Goal: Task Accomplishment & Management: Manage account settings

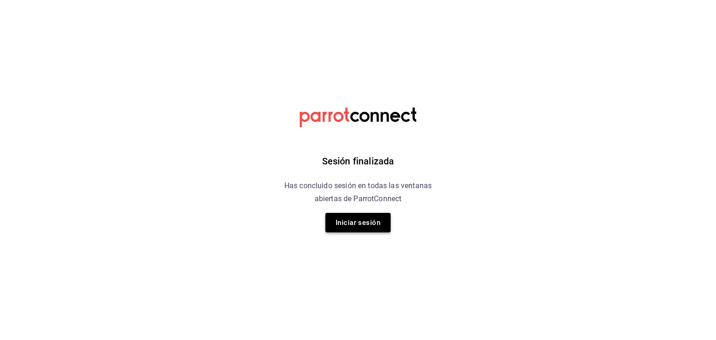
click at [383, 224] on button "Iniciar sesión" at bounding box center [357, 223] width 65 height 20
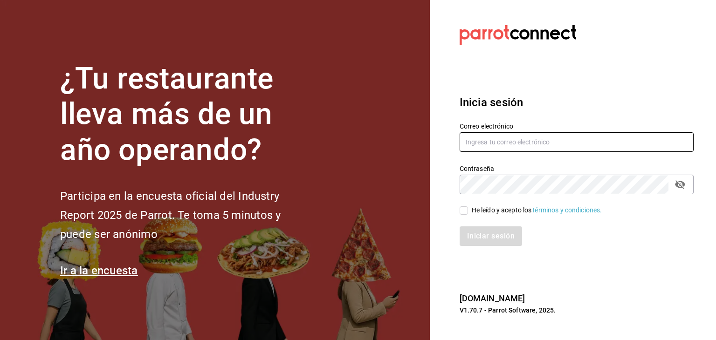
click at [508, 143] on input "text" at bounding box center [577, 142] width 234 height 20
type input "gerencia@lagorditasagrada.com"
click at [463, 210] on input "He leído y acepto los Términos y condiciones." at bounding box center [464, 211] width 8 height 8
checkbox input "true"
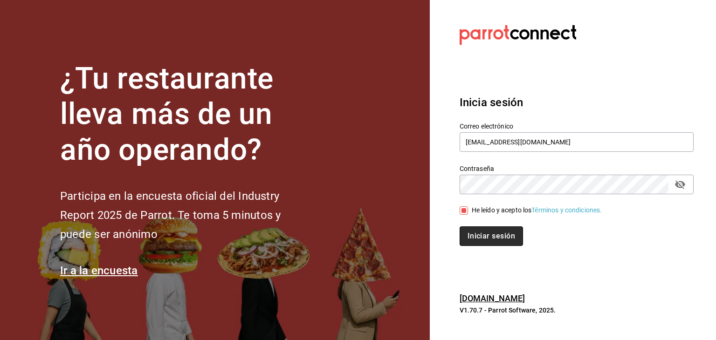
click at [489, 241] on button "Iniciar sesión" at bounding box center [491, 237] width 63 height 20
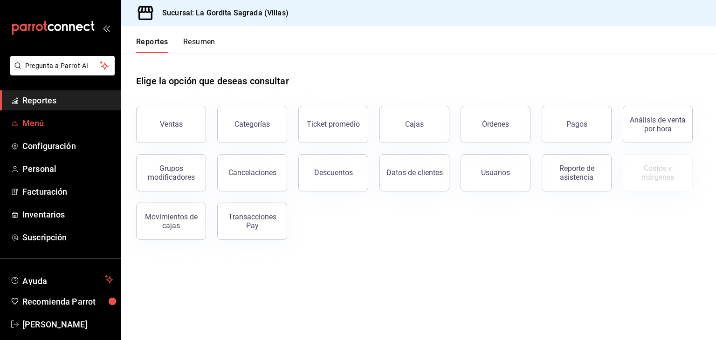
click at [71, 122] on span "Menú" at bounding box center [67, 123] width 91 height 13
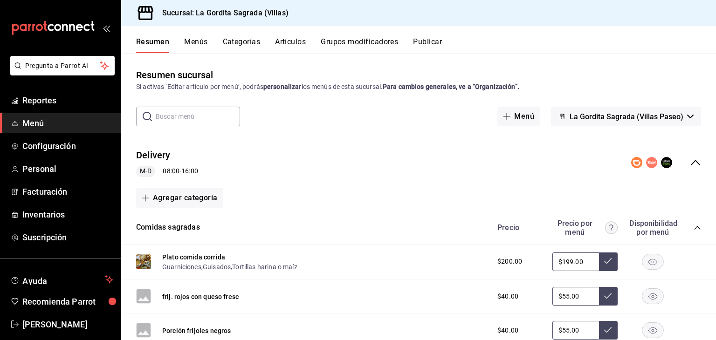
click at [287, 45] on button "Artículos" at bounding box center [290, 45] width 31 height 16
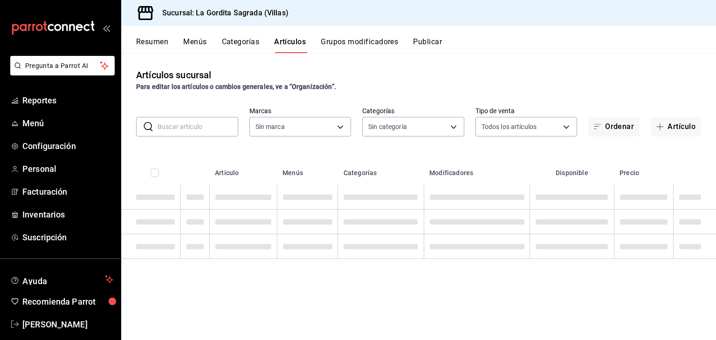
type input "bbe42d3c-8324-4f0e-ba0b-1a15c761f4b6"
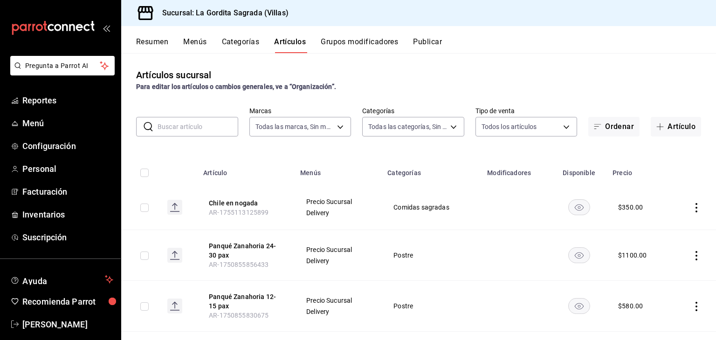
click at [194, 135] on input "text" at bounding box center [198, 126] width 81 height 19
type input "07869c6b-0dfb-4811-95b8-7b427bfb9918,efe8f94d-3af1-4836-a485-20f15f92bc71,b7791…"
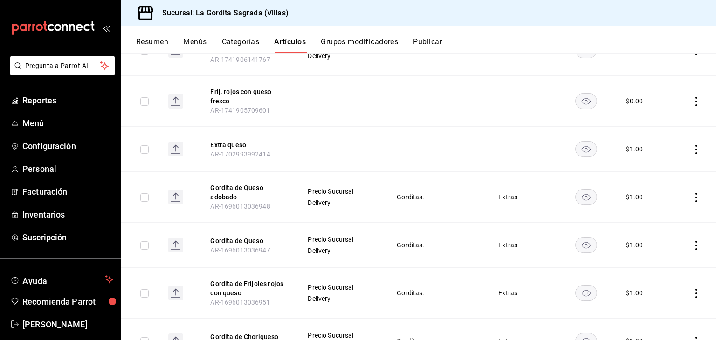
scroll to position [213, 0]
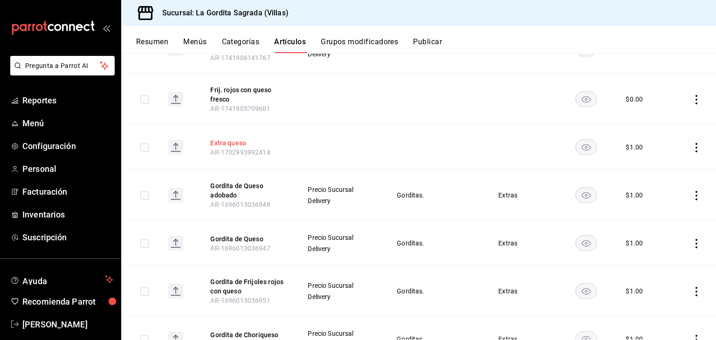
type input "QUES"
click at [248, 140] on button "Extra queso" at bounding box center [247, 142] width 75 height 9
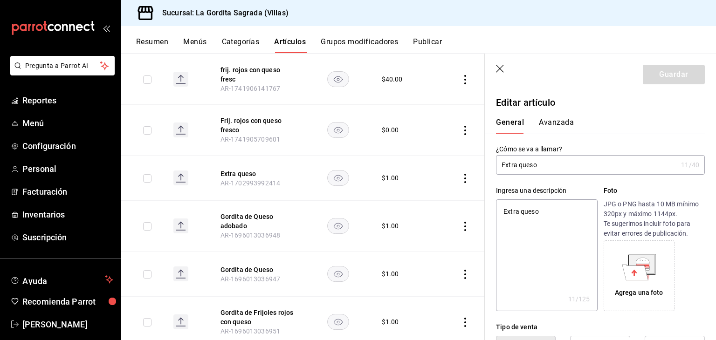
type textarea "x"
type input "$1.00"
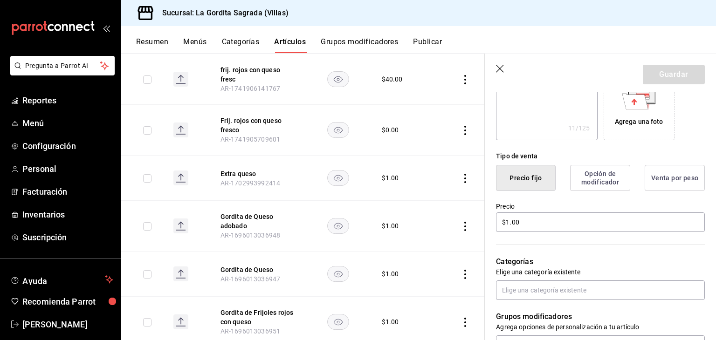
scroll to position [173, 0]
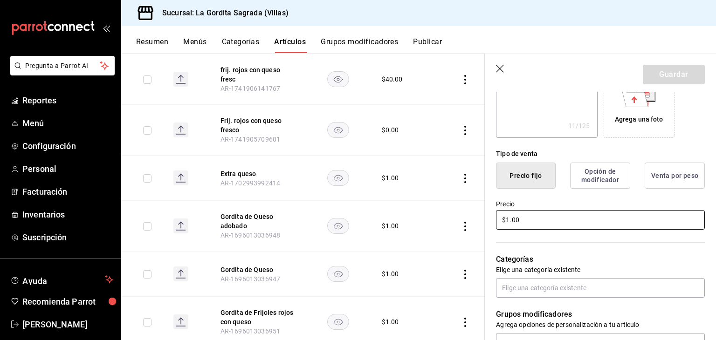
click at [579, 218] on input "$1.00" at bounding box center [600, 220] width 209 height 20
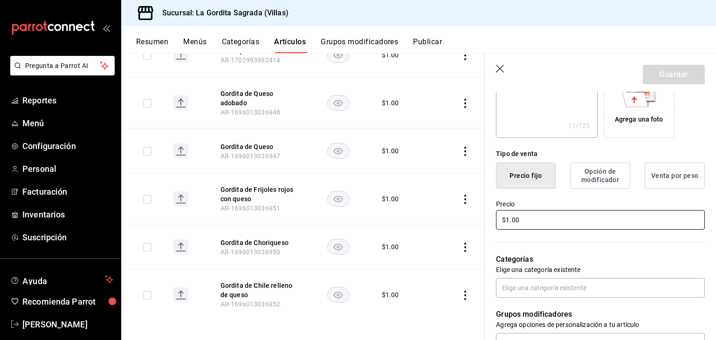
scroll to position [338, 0]
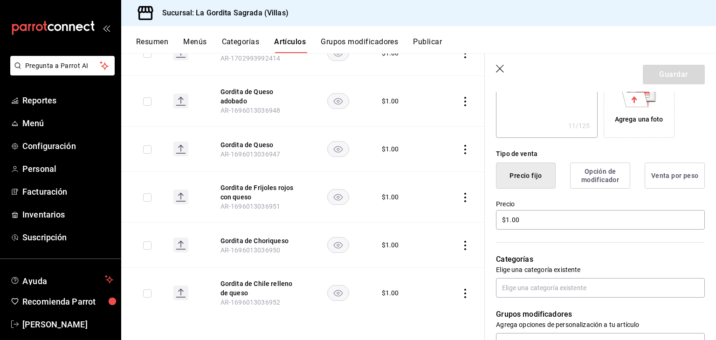
click at [168, 35] on div "Resumen Menús Categorías Artículos Grupos modificadores Publicar" at bounding box center [418, 39] width 595 height 27
click at [158, 39] on button "Resumen" at bounding box center [152, 45] width 32 height 16
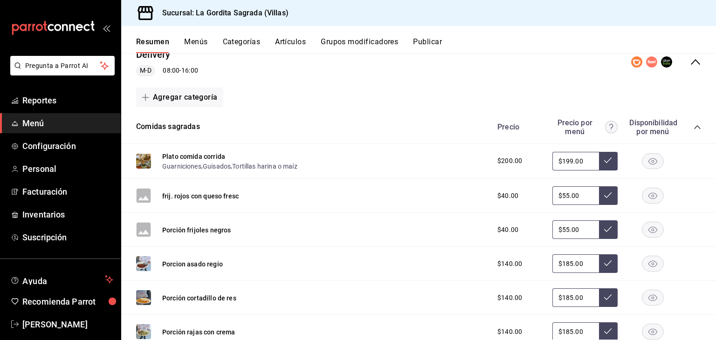
scroll to position [71, 0]
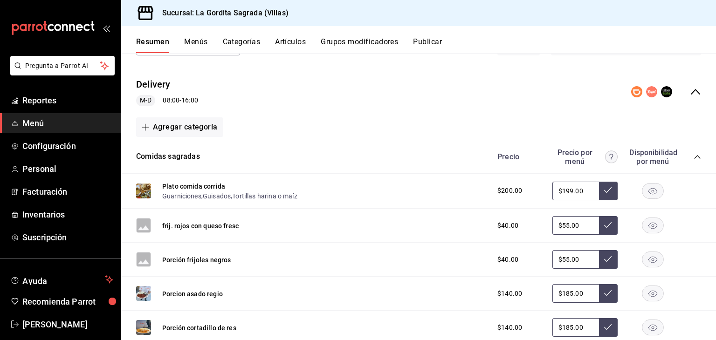
click at [690, 86] on icon "collapse-menu-row" at bounding box center [695, 91] width 11 height 11
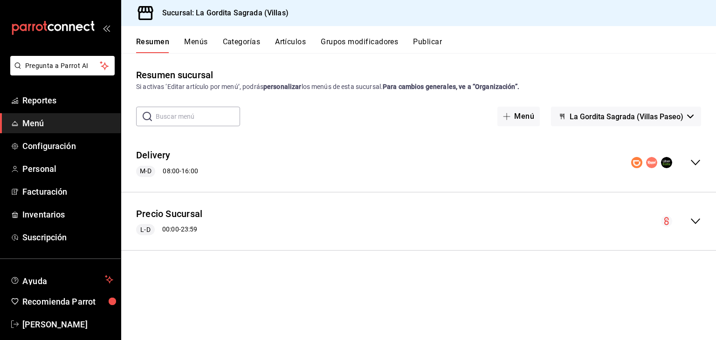
scroll to position [0, 0]
click at [692, 221] on icon "collapse-menu-row" at bounding box center [695, 221] width 11 height 11
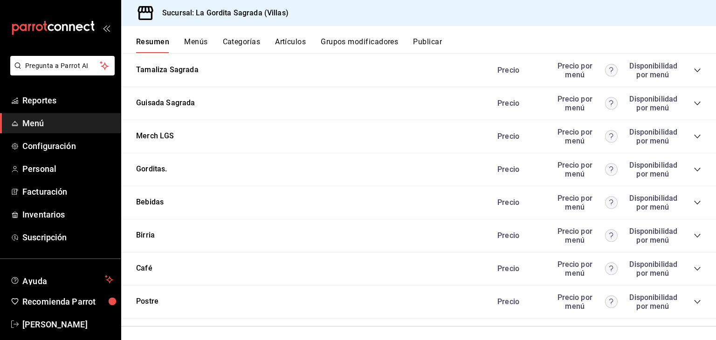
scroll to position [740, 0]
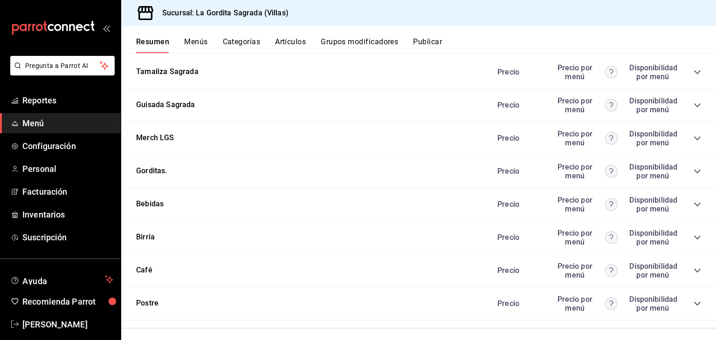
click at [694, 171] on icon "collapse-category-row" at bounding box center [697, 172] width 6 height 4
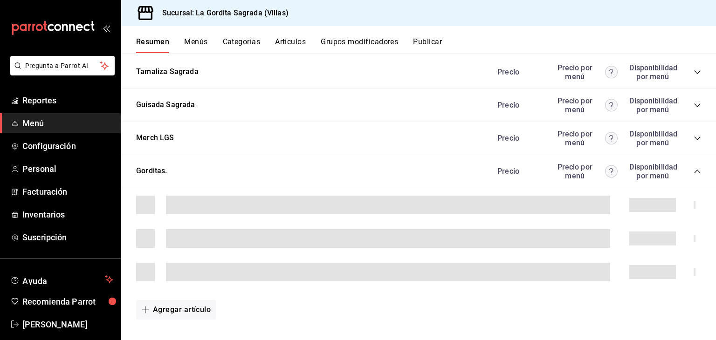
click at [694, 171] on icon "collapse-category-row" at bounding box center [697, 171] width 7 height 7
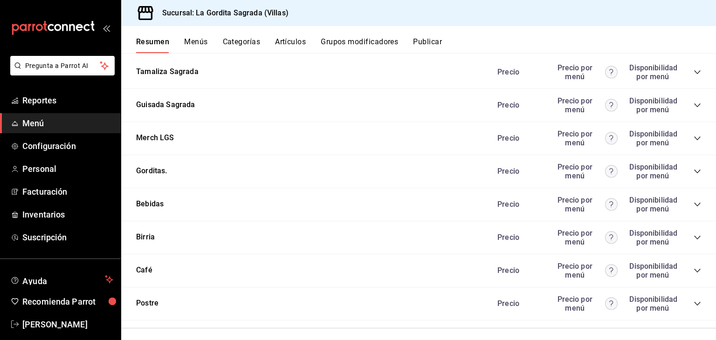
click at [694, 173] on icon "collapse-category-row" at bounding box center [697, 171] width 7 height 7
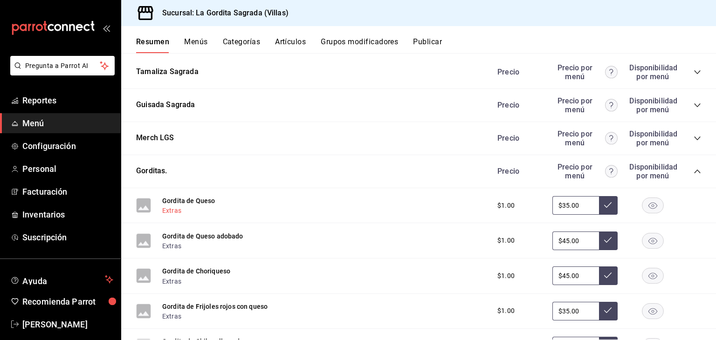
click at [170, 211] on button "Extras" at bounding box center [171, 210] width 19 height 9
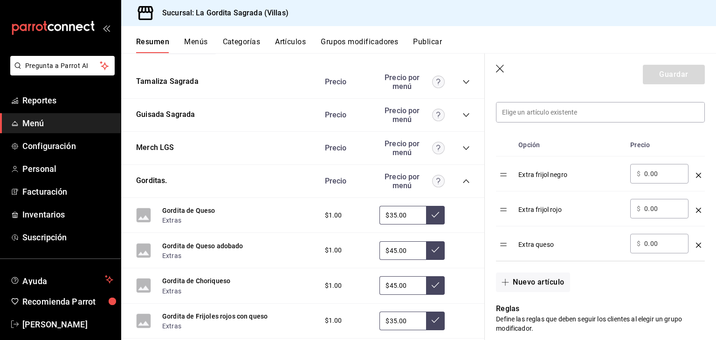
scroll to position [266, 0]
drag, startPoint x: 673, startPoint y: 242, endPoint x: 602, endPoint y: 234, distance: 71.4
click at [602, 234] on tr "Extra queso ​ $ 0.00 ​" at bounding box center [600, 243] width 209 height 35
click at [364, 43] on button "Grupos modificadores" at bounding box center [359, 45] width 77 height 16
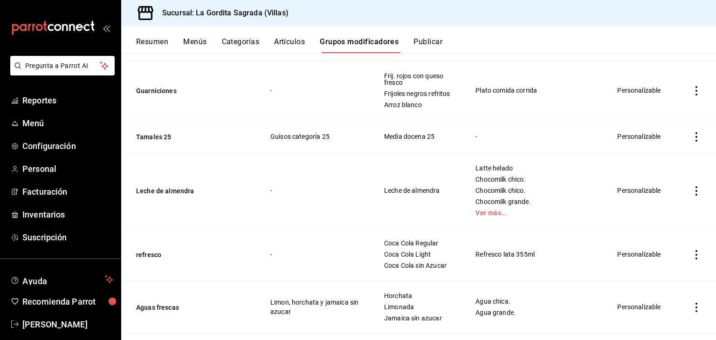
scroll to position [429, 0]
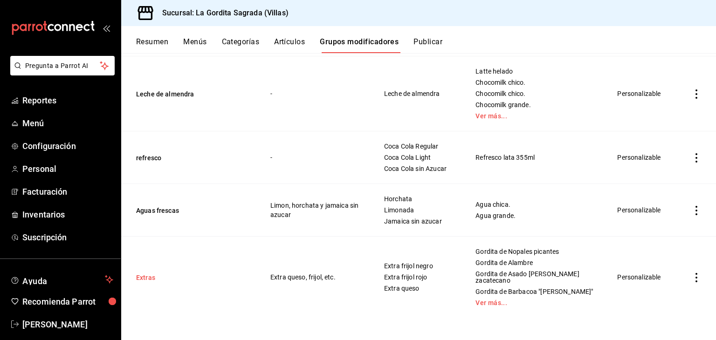
click at [149, 278] on button "Extras" at bounding box center [192, 277] width 112 height 9
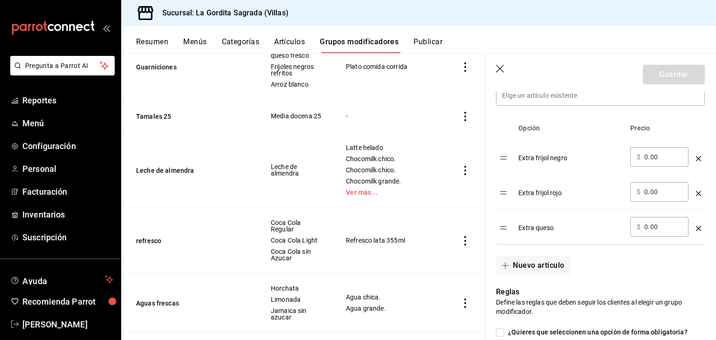
scroll to position [282, 0]
drag, startPoint x: 660, startPoint y: 226, endPoint x: 577, endPoint y: 215, distance: 83.7
click at [577, 215] on tr "Extra queso ​ $ 0.00 ​" at bounding box center [600, 227] width 209 height 35
type input "5.00"
click at [658, 72] on button "Guardar" at bounding box center [674, 75] width 62 height 20
